Goal: Task Accomplishment & Management: Manage account settings

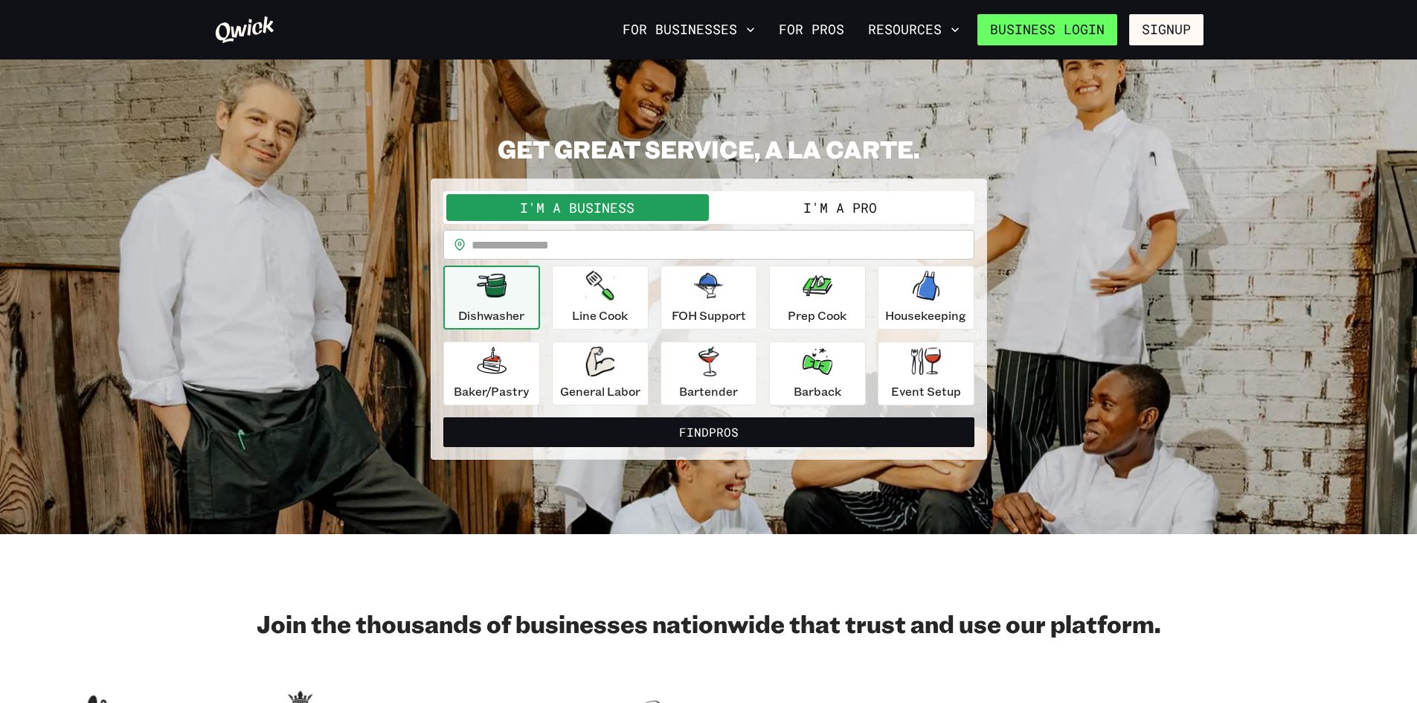
click at [1058, 23] on link "Business Login" at bounding box center [1047, 29] width 140 height 31
click at [1170, 25] on button "Signup" at bounding box center [1166, 29] width 74 height 31
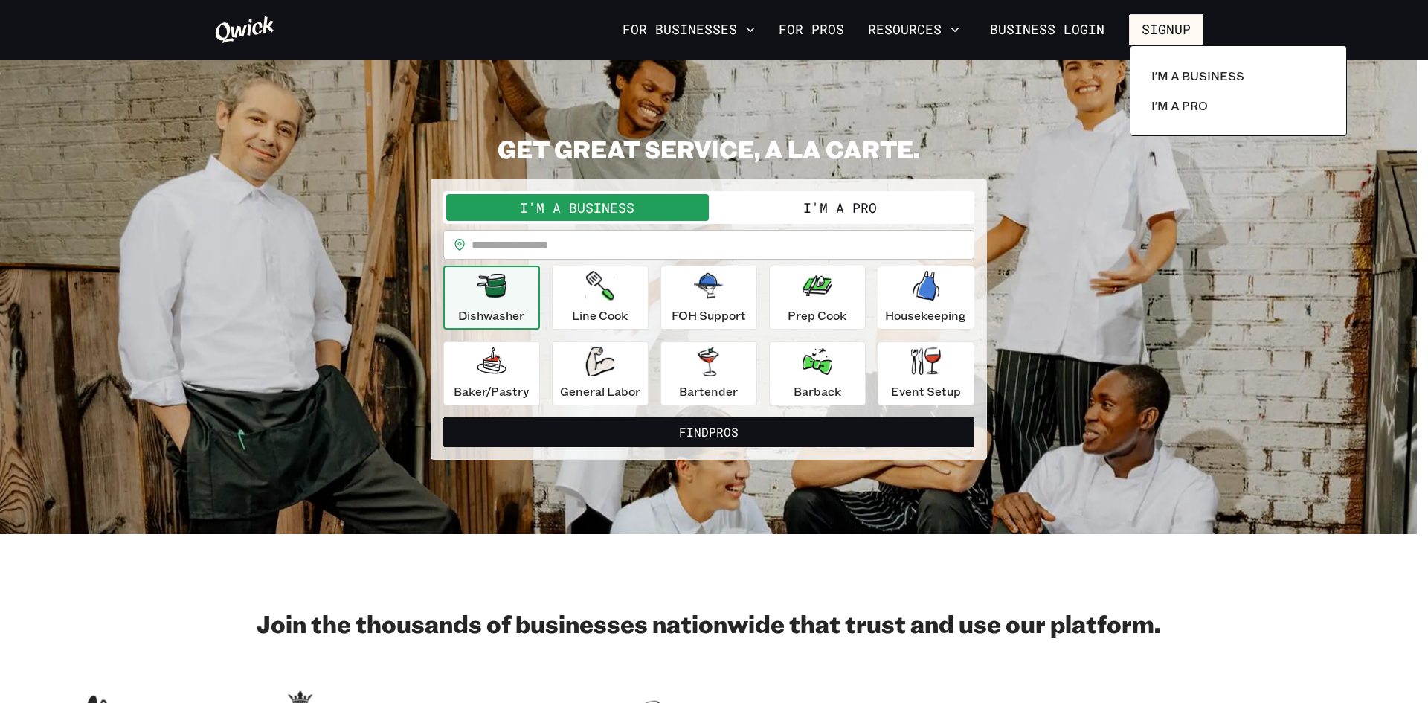
click at [1053, 35] on div at bounding box center [714, 351] width 1428 height 703
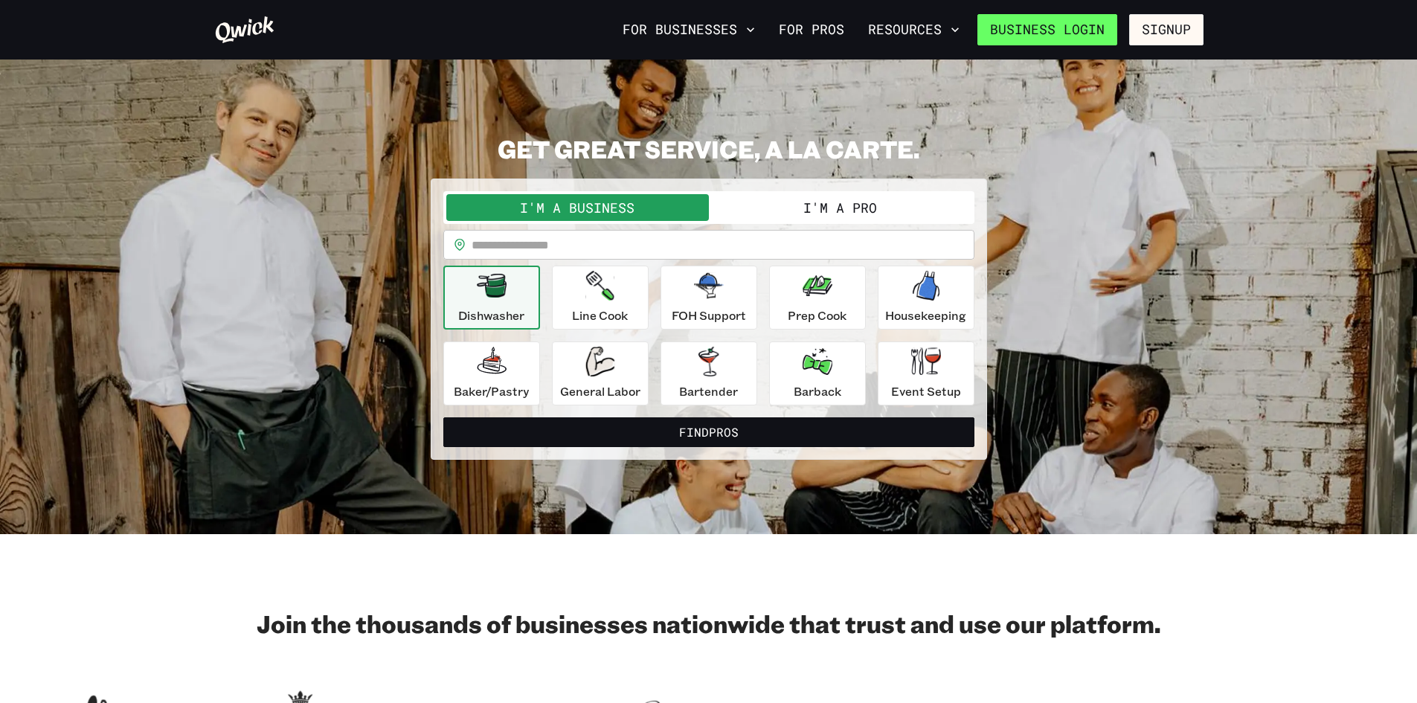
click at [1057, 20] on link "Business Login" at bounding box center [1047, 29] width 140 height 31
click at [1058, 19] on link "Business Login" at bounding box center [1047, 29] width 140 height 31
